Goal: Find specific page/section: Find specific page/section

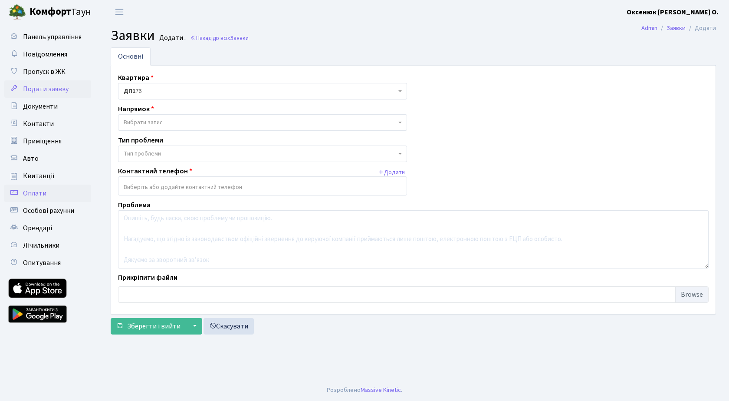
click at [29, 196] on span "Оплати" at bounding box center [34, 193] width 23 height 10
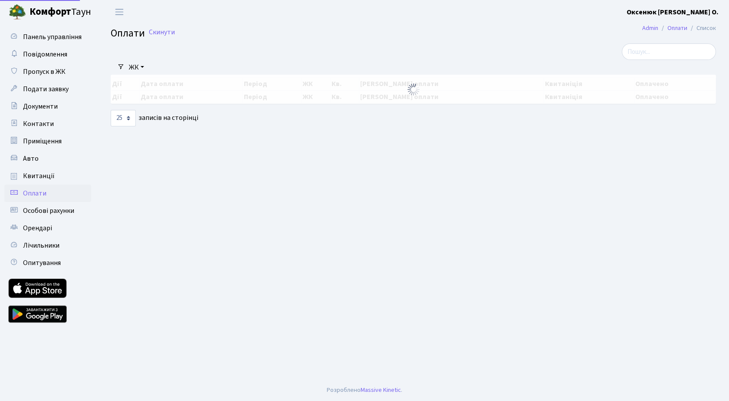
select select "25"
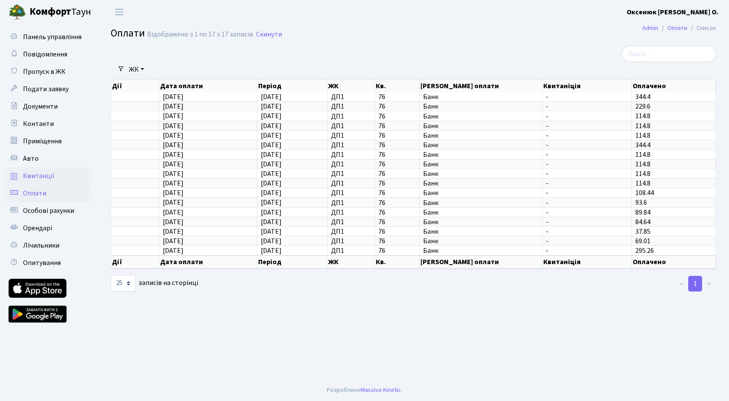
click at [38, 174] on span "Квитанції" at bounding box center [39, 176] width 32 height 10
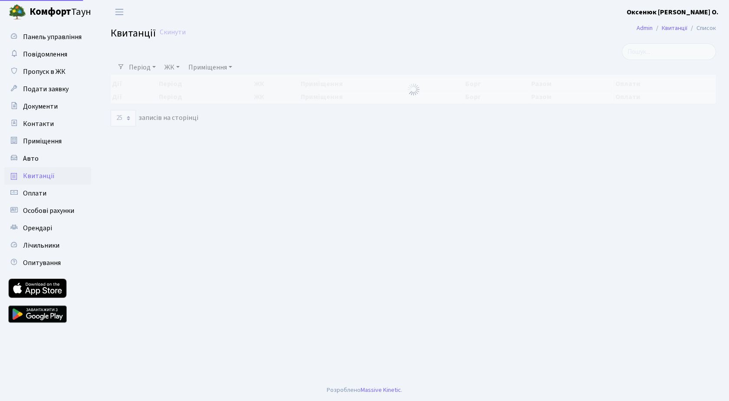
select select "25"
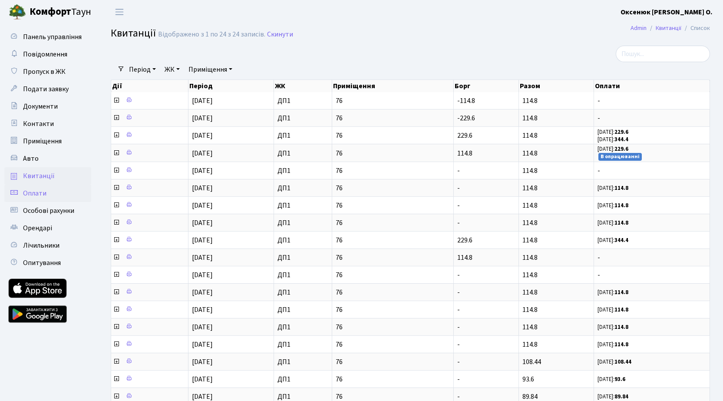
click at [32, 193] on span "Оплати" at bounding box center [34, 193] width 23 height 10
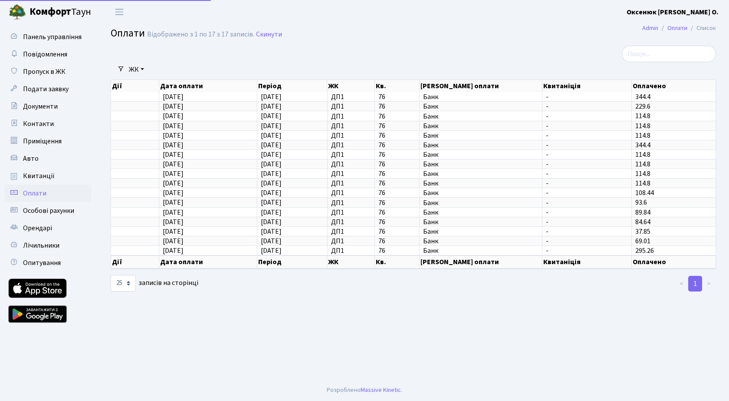
select select "25"
click at [34, 193] on span "Оплати" at bounding box center [34, 193] width 23 height 10
select select "25"
